Goal: Task Accomplishment & Management: Complete application form

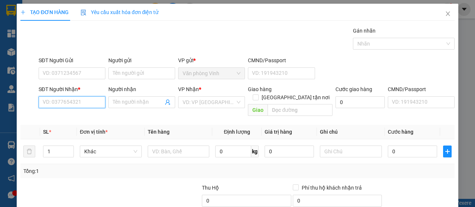
click at [75, 99] on input "SĐT Người Nhận *" at bounding box center [72, 102] width 67 height 12
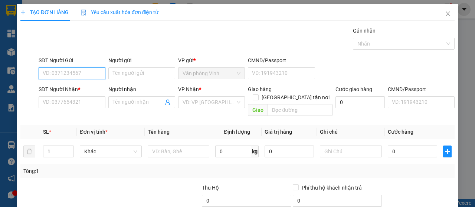
click at [69, 73] on input "SĐT Người Gửi" at bounding box center [72, 74] width 67 height 12
type input "0915877877"
click at [70, 87] on div "0915877877" at bounding box center [71, 88] width 57 height 8
type input "0988485445"
type input "870.000"
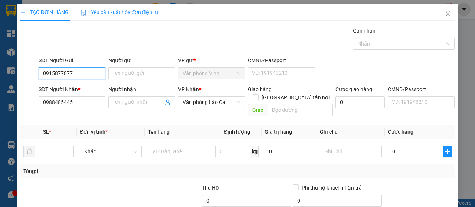
type input "870.000"
type input "0915877877"
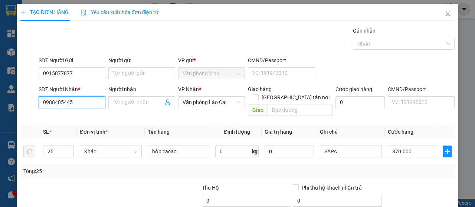
click at [73, 100] on input "0988485445" at bounding box center [72, 102] width 67 height 12
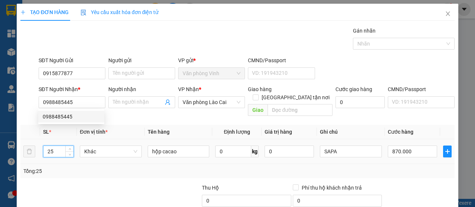
click at [56, 146] on input "25" at bounding box center [58, 151] width 30 height 11
type input "2"
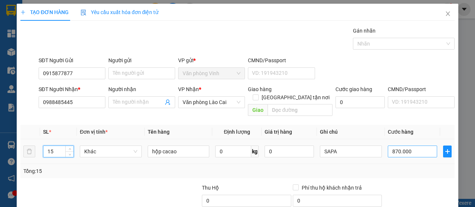
type input "15"
click at [414, 146] on input "870.000" at bounding box center [412, 152] width 49 height 12
type input "0"
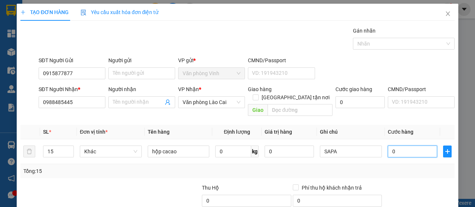
type input "5"
type input "05"
type input "52"
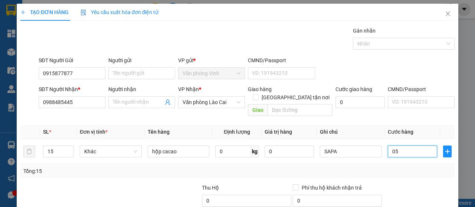
type input "052"
type input "520"
type input "0.520"
type input "52"
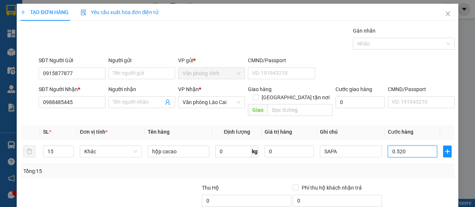
type input "52"
type input "052"
type input "5"
type input "05"
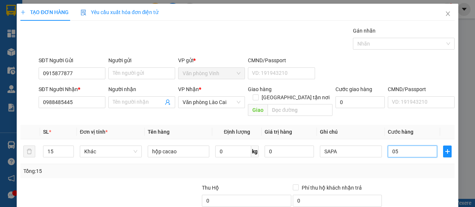
type input "0"
click at [388, 146] on input "0" at bounding box center [412, 152] width 49 height 12
type input "50"
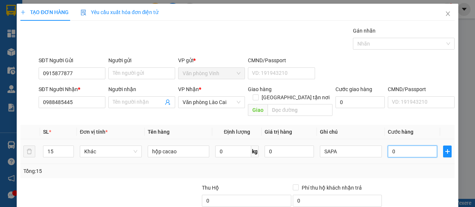
type input "50"
type input "520"
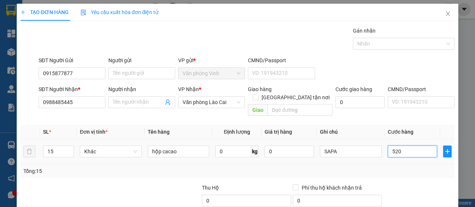
type input "5.200"
type input "52.000"
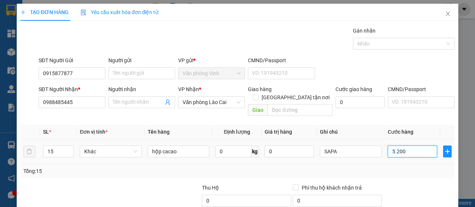
type input "52.000"
type input "520.000"
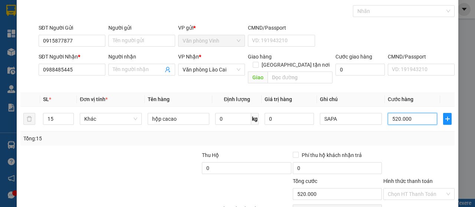
scroll to position [66, 0]
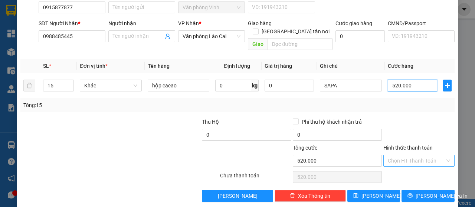
type input "520.000"
click at [418, 156] on input "Hình thức thanh toán" at bounding box center [416, 161] width 57 height 11
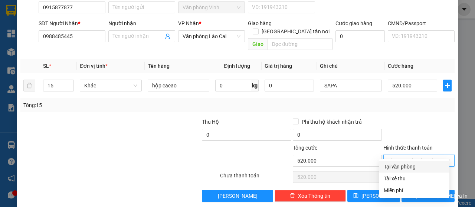
click at [413, 167] on div "Tại văn phòng" at bounding box center [414, 167] width 61 height 8
type input "0"
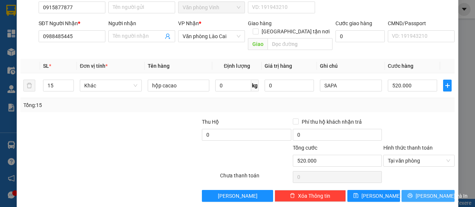
click at [424, 192] on span "[PERSON_NAME] và In" at bounding box center [442, 196] width 52 height 8
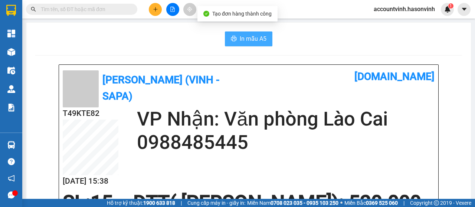
click at [252, 42] on span "In mẫu A5" at bounding box center [253, 38] width 27 height 9
click at [249, 34] on span "In mẫu A5" at bounding box center [253, 38] width 27 height 9
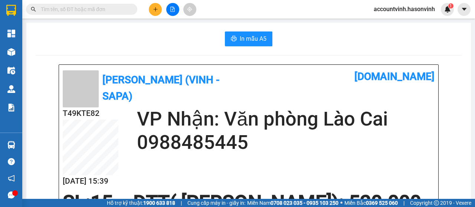
click at [80, 10] on input "text" at bounding box center [85, 9] width 88 height 8
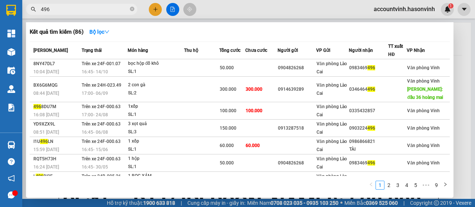
type input "496"
click at [152, 6] on div at bounding box center [237, 103] width 475 height 207
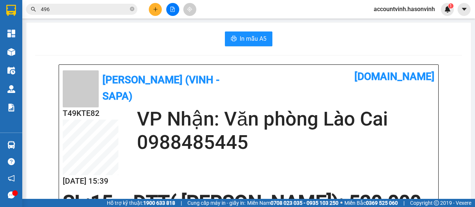
click at [154, 9] on icon "plus" at bounding box center [155, 9] width 5 height 5
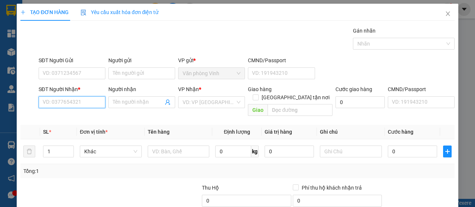
click at [86, 99] on input "SĐT Người Nhận *" at bounding box center [72, 102] width 67 height 12
type input "0972761567"
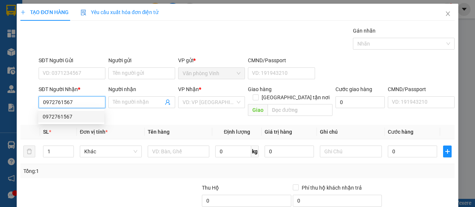
click at [82, 115] on div "0972761567" at bounding box center [71, 117] width 57 height 8
type input "350.000"
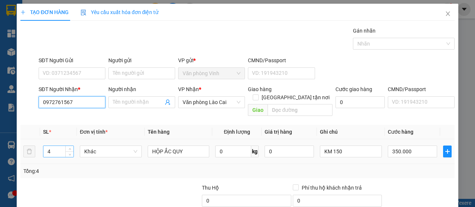
type input "0972761567"
click at [55, 146] on input "4" at bounding box center [58, 151] width 30 height 11
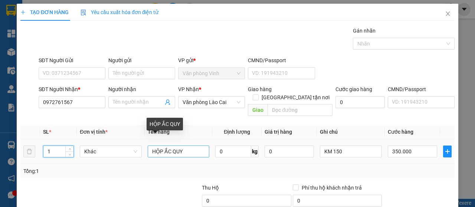
type input "1"
click at [186, 146] on input "HỘP ẮC QUY" at bounding box center [179, 152] width 62 height 12
type input "H"
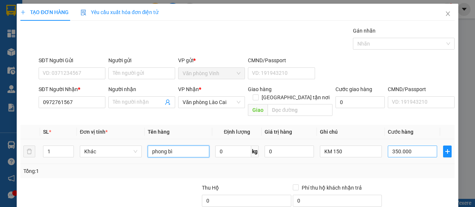
type input "phong bì"
click at [414, 146] on input "350.000" at bounding box center [412, 152] width 49 height 12
type input "5"
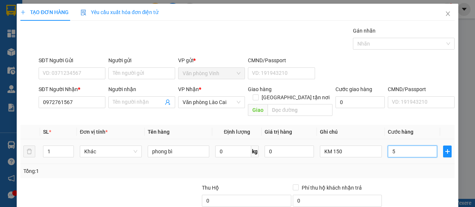
type input "50"
type input "500"
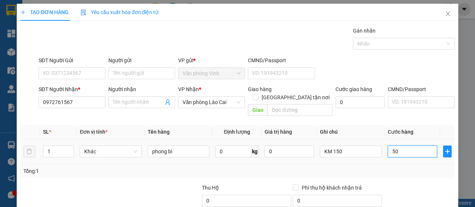
type input "500"
type input "5.000"
type input "50.000"
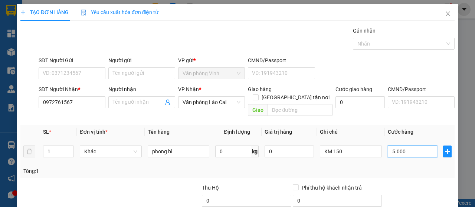
type input "50.000"
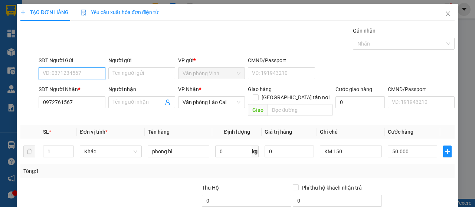
click at [76, 71] on input "SĐT Người Gửi" at bounding box center [72, 74] width 67 height 12
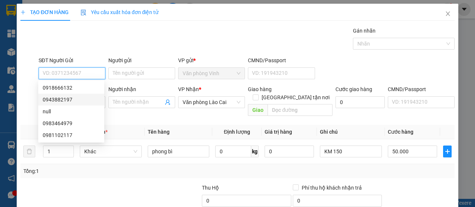
click at [71, 99] on div "0943882197" at bounding box center [71, 100] width 57 height 8
type input "0943882197"
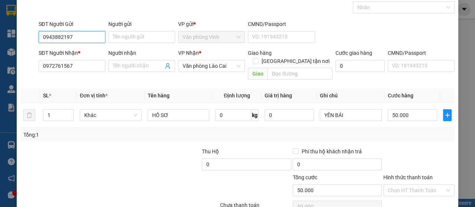
scroll to position [66, 0]
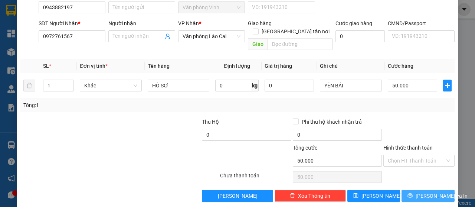
click at [427, 192] on span "[PERSON_NAME] và In" at bounding box center [442, 196] width 52 height 8
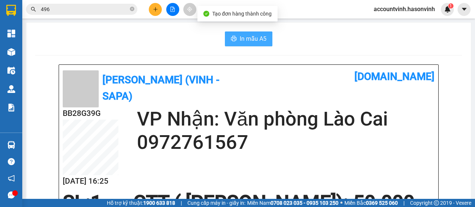
click at [243, 38] on span "In mẫu A5" at bounding box center [253, 38] width 27 height 9
click at [241, 35] on span "In mẫu A5" at bounding box center [253, 38] width 27 height 9
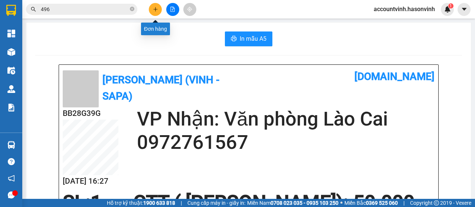
click at [154, 7] on icon "plus" at bounding box center [155, 9] width 5 height 5
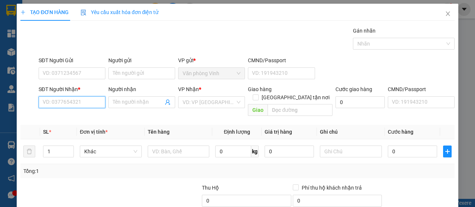
click at [86, 102] on input "SĐT Người Nhận *" at bounding box center [72, 102] width 67 height 12
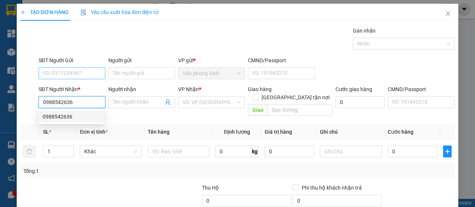
type input "0988542636"
click at [86, 70] on input "SĐT Người Gửi" at bounding box center [72, 74] width 67 height 12
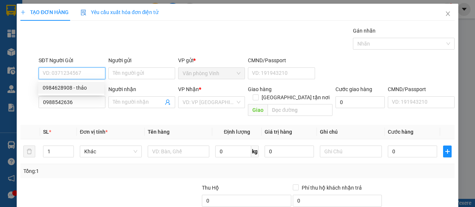
click at [68, 89] on div "0984628908 - thảo" at bounding box center [71, 88] width 57 height 8
type input "0984628908"
type input "thảo"
type input "50.000"
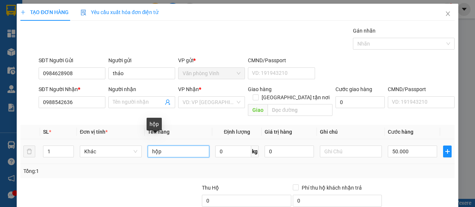
click at [166, 147] on input "hộp" at bounding box center [179, 152] width 62 height 12
type input "hộp quạt"
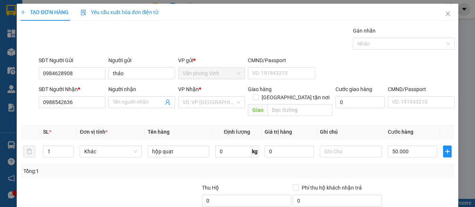
click at [200, 97] on input "search" at bounding box center [209, 102] width 53 height 11
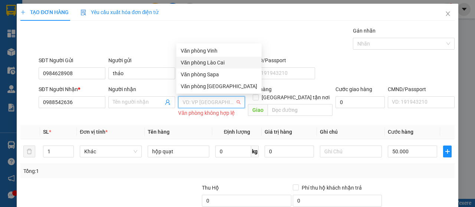
click at [212, 61] on div "Văn phòng Lào Cai" at bounding box center [219, 63] width 76 height 8
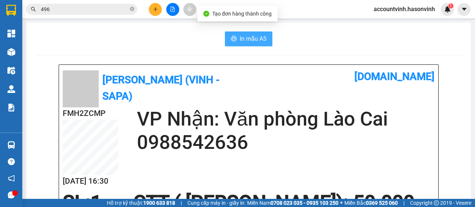
click at [257, 40] on span "In mẫu A5" at bounding box center [253, 38] width 27 height 9
click at [252, 40] on span "In mẫu A5" at bounding box center [253, 38] width 27 height 9
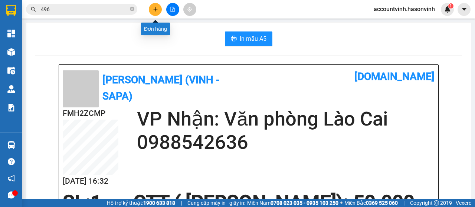
click at [159, 7] on button at bounding box center [155, 9] width 13 height 13
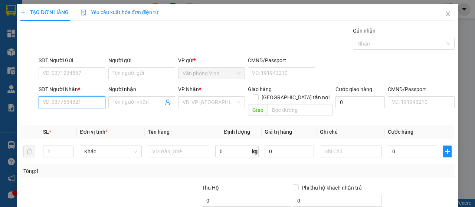
click at [78, 103] on input "SĐT Người Nhận *" at bounding box center [72, 102] width 67 height 12
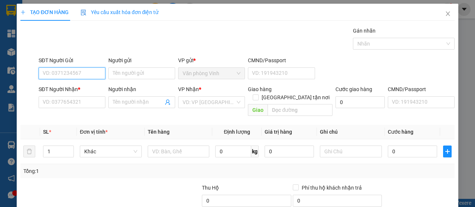
click at [85, 71] on input "SĐT Người Gửi" at bounding box center [72, 74] width 67 height 12
type input "0948060363"
click at [82, 88] on div "0948060363" at bounding box center [71, 88] width 57 height 8
type input "0947785888"
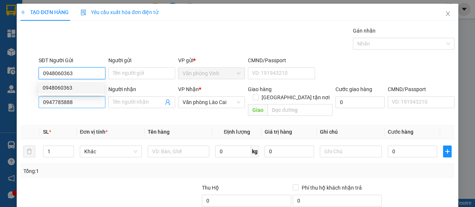
type input "70.000"
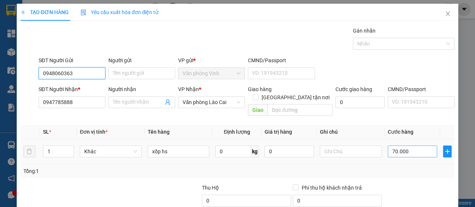
type input "0948060363"
click at [409, 146] on input "70.000" at bounding box center [412, 152] width 49 height 12
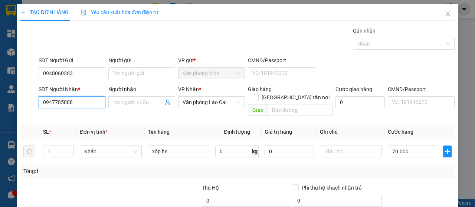
click at [72, 99] on input "0947785888" at bounding box center [72, 102] width 67 height 12
type input "0"
type input "0865676789"
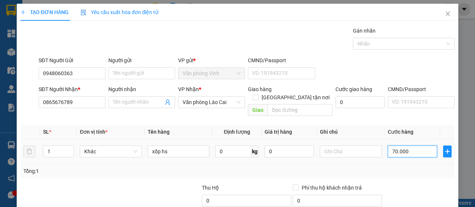
click at [408, 146] on input "70.000" at bounding box center [412, 152] width 49 height 12
type input "5"
type input "50"
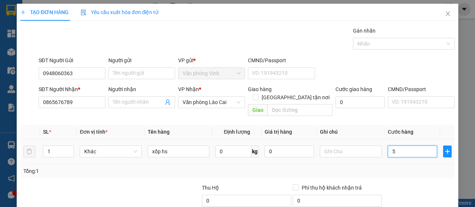
type input "50"
type input "500"
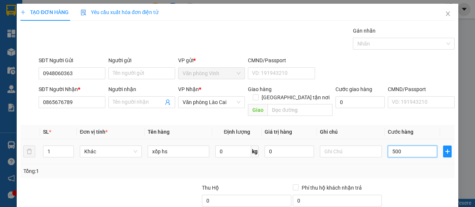
type input "5.000"
type input "50.000"
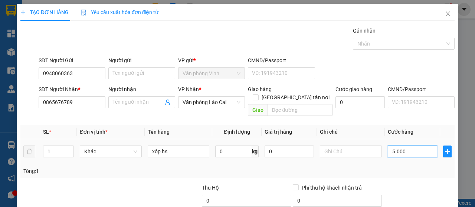
type input "50.000"
type input "500.000"
type input "50.000"
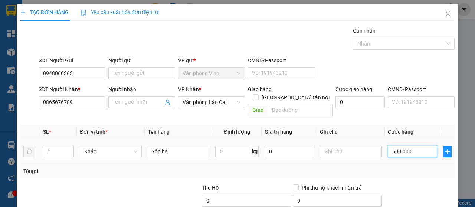
type input "50.000"
click at [344, 146] on input "text" at bounding box center [351, 152] width 62 height 12
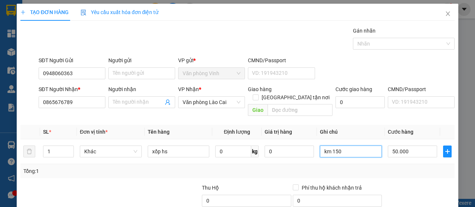
type input "km 150"
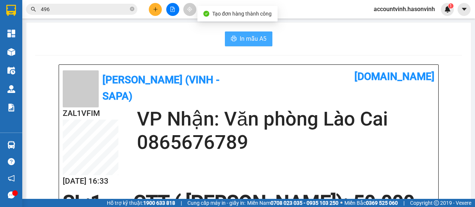
click at [244, 36] on span "In mẫu A5" at bounding box center [253, 38] width 27 height 9
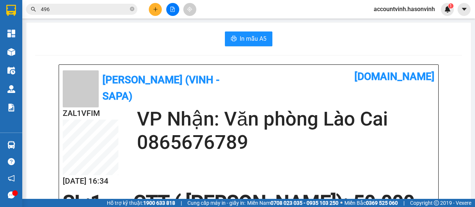
drag, startPoint x: 373, startPoint y: 176, endPoint x: 361, endPoint y: 187, distance: 16.3
drag, startPoint x: 361, startPoint y: 187, endPoint x: 137, endPoint y: 33, distance: 272.0
click at [137, 33] on div "In mẫu A5" at bounding box center [248, 39] width 427 height 15
click at [250, 40] on span "In mẫu A5" at bounding box center [253, 38] width 27 height 9
click at [153, 6] on button at bounding box center [155, 9] width 13 height 13
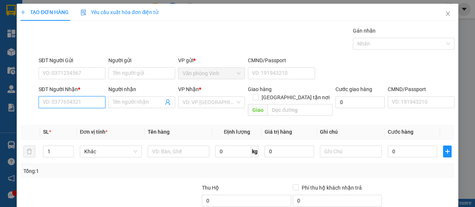
click at [72, 104] on input "SĐT Người Nhận *" at bounding box center [72, 102] width 67 height 12
click at [75, 118] on div "0915531471" at bounding box center [71, 117] width 57 height 8
type input "0915531471"
type input "Lu"
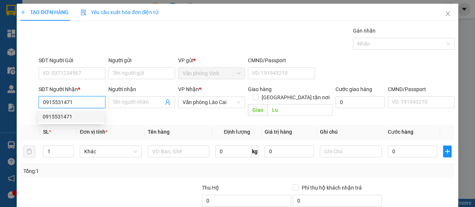
type input "100.000"
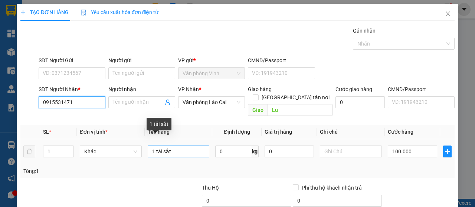
type input "0915531471"
click at [181, 146] on input "1 tải sắt" at bounding box center [179, 152] width 62 height 12
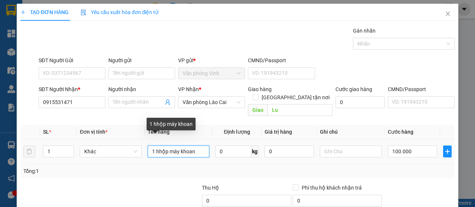
click at [158, 146] on input "1 hhộp máy khoan" at bounding box center [179, 152] width 62 height 12
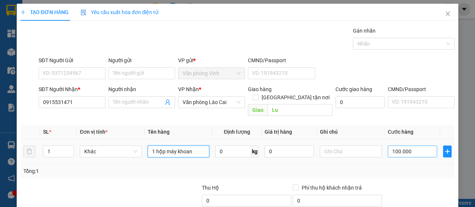
type input "1 hộp máy khoan"
click at [419, 146] on input "100.000" at bounding box center [412, 152] width 49 height 12
type input "6"
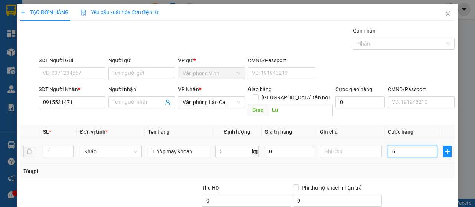
type input "60"
type input "600"
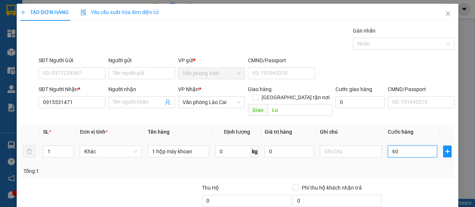
type input "600"
type input "6.000"
type input "60.000"
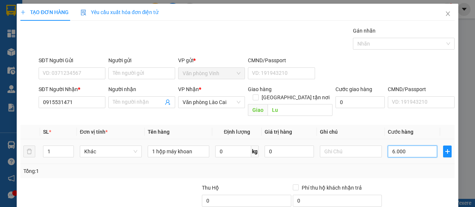
type input "60.000"
type input "6.000"
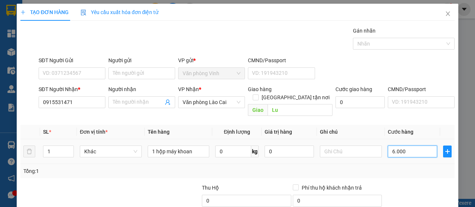
type input "600"
type input "60"
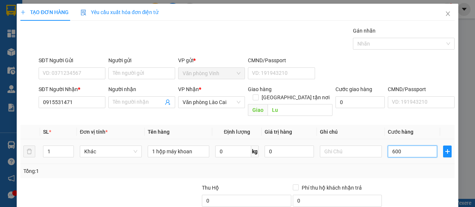
type input "60"
type input "6"
type input "0"
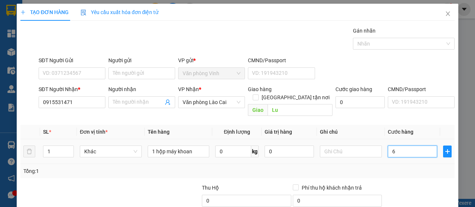
type input "0"
type input "5"
type input "05"
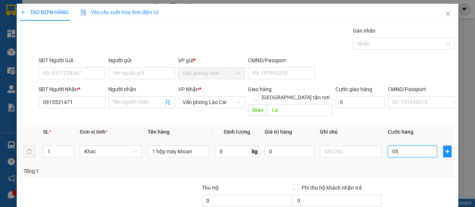
type input "50"
type input "050"
type input "500"
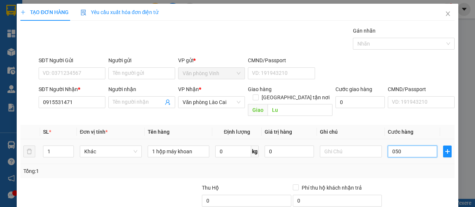
type input "0.500"
type input "5.000"
type input "05.000"
type input "500"
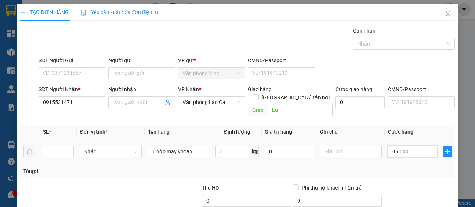
type input "500"
type input "0.500"
type input "50"
type input "050"
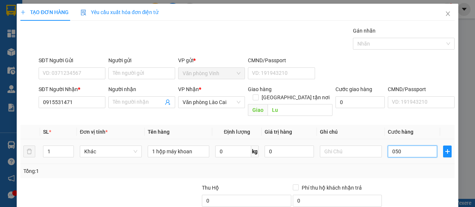
type input "5"
type input "05"
type input "0"
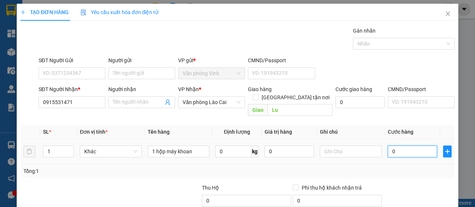
type input "0"
click at [388, 146] on input "0" at bounding box center [412, 152] width 49 height 12
type input "50"
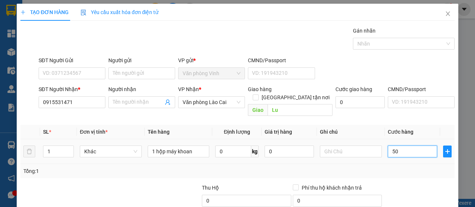
type input "500"
type input "5.000"
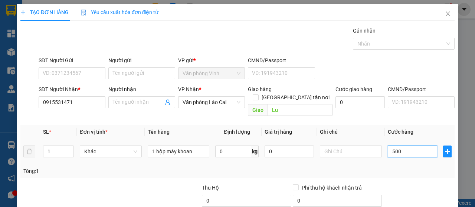
type input "5.000"
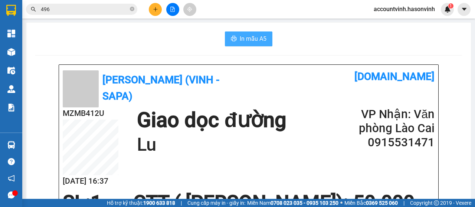
click at [247, 37] on span "In mẫu A5" at bounding box center [253, 38] width 27 height 9
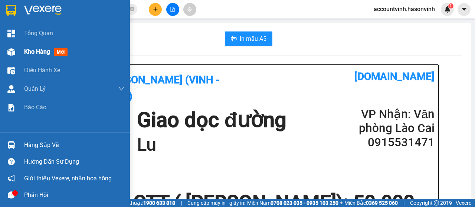
click at [11, 51] on img at bounding box center [11, 52] width 8 height 8
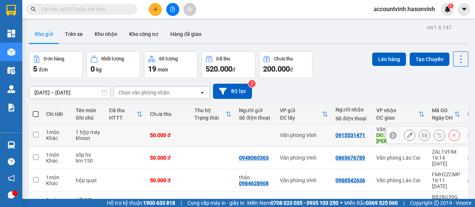
scroll to position [42, 0]
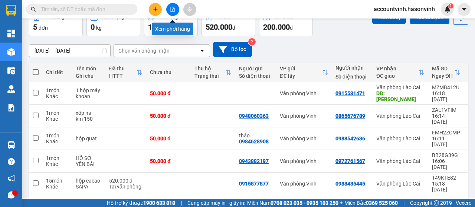
click at [171, 10] on icon "file-add" at bounding box center [172, 9] width 5 height 5
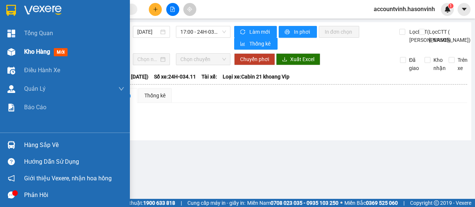
drag, startPoint x: 11, startPoint y: 52, endPoint x: 19, endPoint y: 56, distance: 9.3
click at [12, 52] on img at bounding box center [11, 52] width 8 height 8
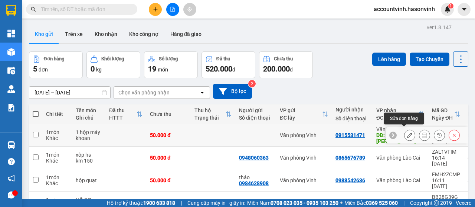
click at [407, 133] on icon at bounding box center [409, 135] width 5 height 5
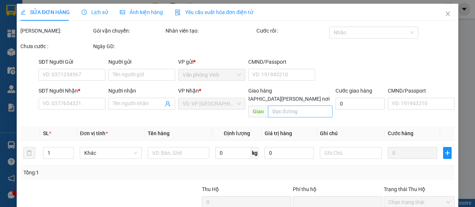
type input "0915531471"
type input "Lu"
type input "0"
type input "50.000"
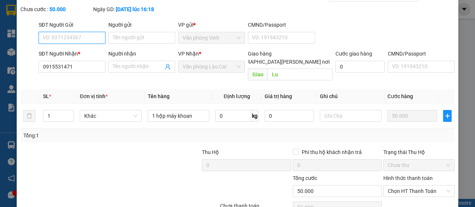
scroll to position [84, 0]
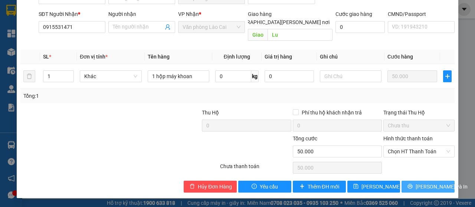
click at [431, 186] on span "[PERSON_NAME] và In" at bounding box center [442, 187] width 52 height 8
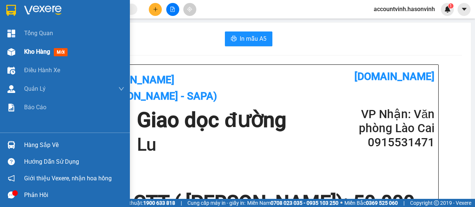
click at [11, 46] on div at bounding box center [11, 52] width 13 height 13
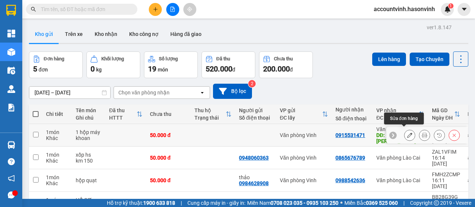
click at [407, 133] on icon at bounding box center [409, 135] width 5 height 5
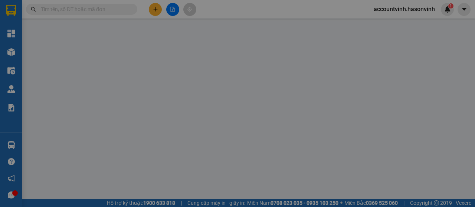
type input "0915531471"
type input "Lu"
type input "0"
type input "50.000"
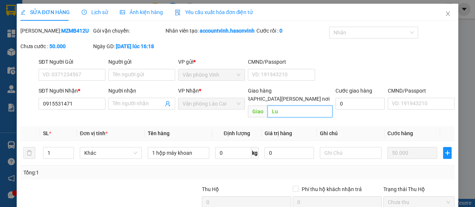
click at [280, 118] on input "Lu" at bounding box center [300, 112] width 65 height 12
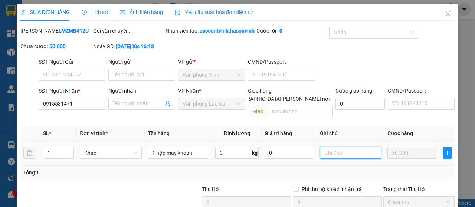
click at [345, 159] on input "text" at bounding box center [351, 153] width 62 height 12
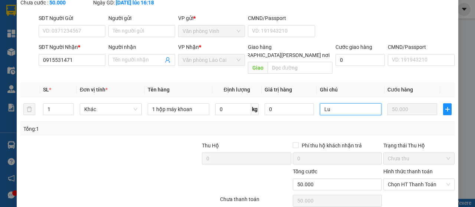
scroll to position [84, 0]
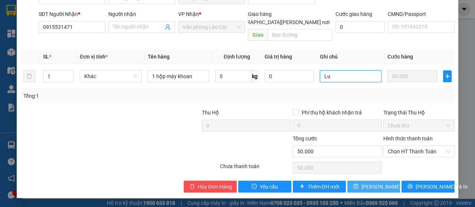
type input "Lu"
click at [376, 189] on span "[PERSON_NAME] đổi" at bounding box center [385, 187] width 48 height 8
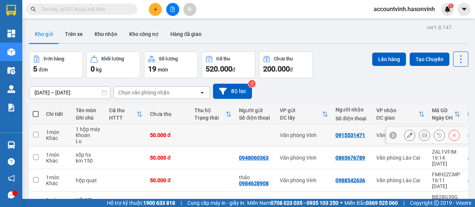
click at [408, 135] on button at bounding box center [410, 135] width 10 height 13
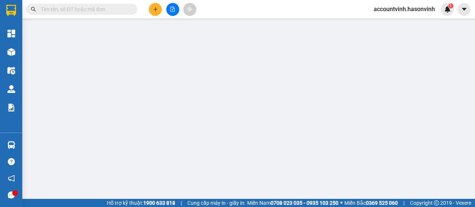
type input "0915531471"
type input "0"
type input "50.000"
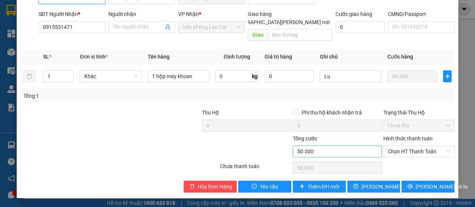
scroll to position [84, 0]
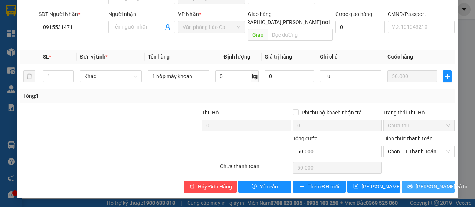
click at [425, 188] on span "[PERSON_NAME] và In" at bounding box center [442, 187] width 52 height 8
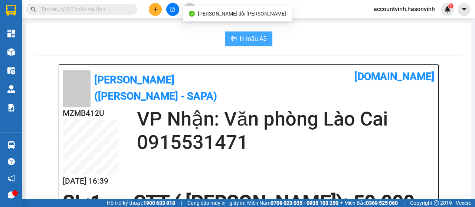
click at [255, 40] on span "In mẫu A5" at bounding box center [253, 38] width 27 height 9
